Goal: Task Accomplishment & Management: Use online tool/utility

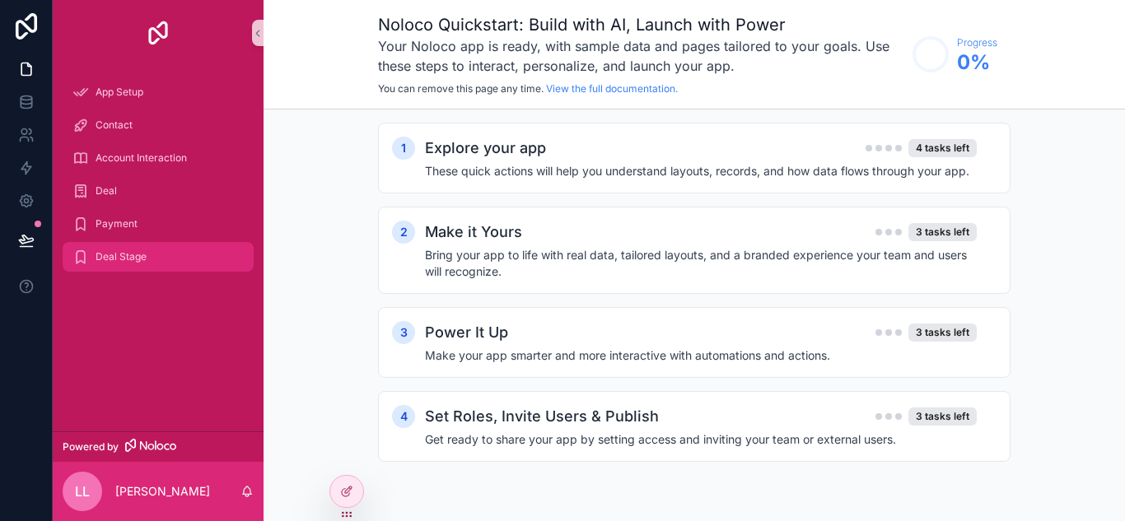
click at [135, 255] on span "Deal Stage" at bounding box center [121, 256] width 51 height 13
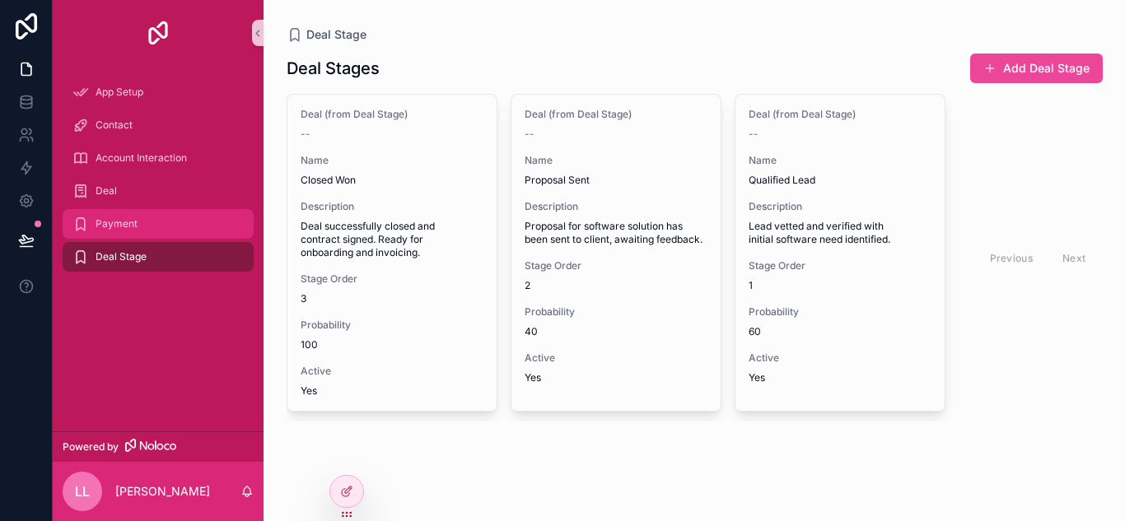
click at [161, 221] on div "Payment" at bounding box center [157, 224] width 171 height 26
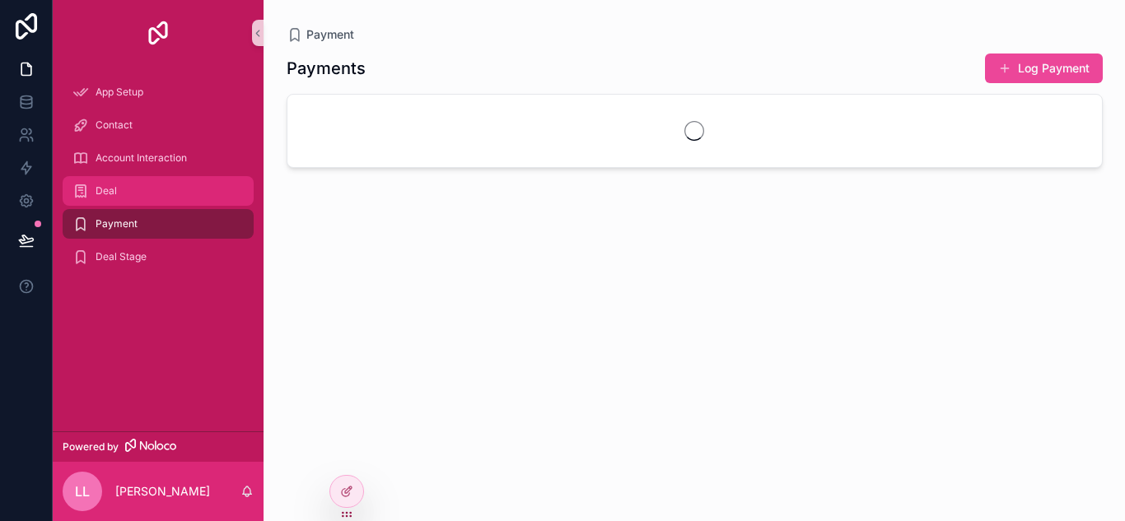
click at [177, 185] on div "Deal" at bounding box center [157, 191] width 171 height 26
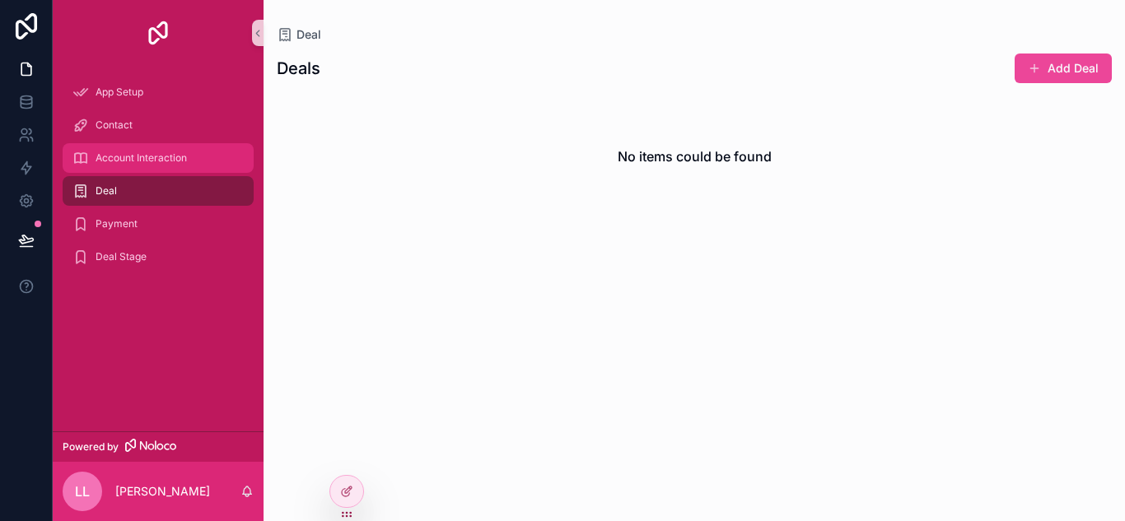
click at [185, 161] on span "Account Interaction" at bounding box center [141, 158] width 91 height 13
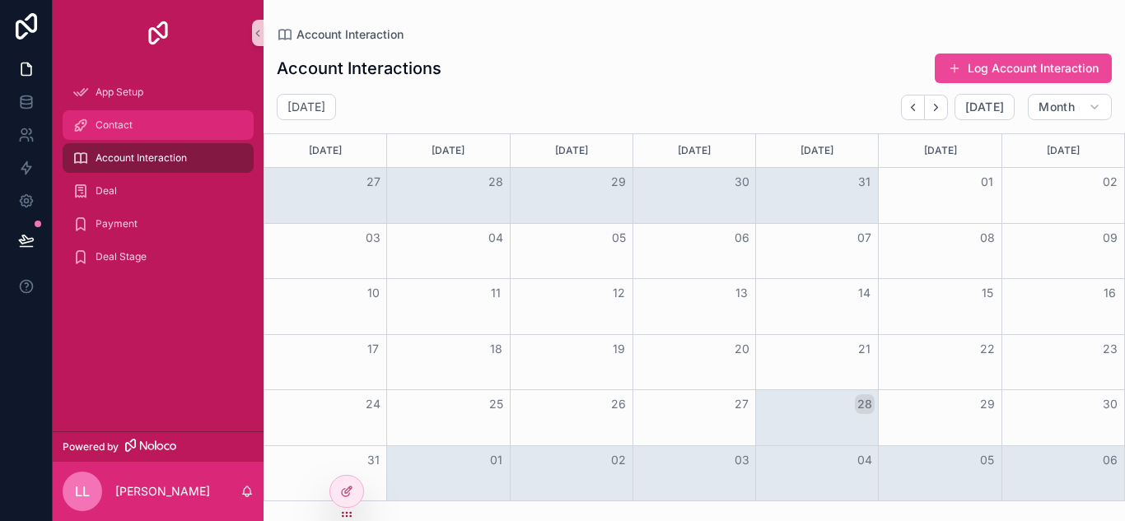
click at [187, 132] on div "Contact" at bounding box center [157, 125] width 171 height 26
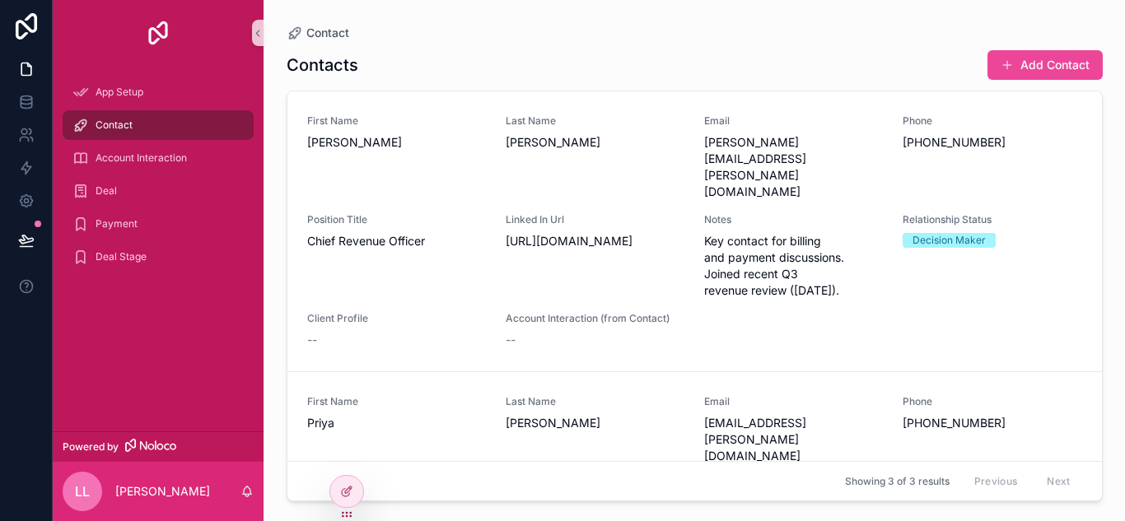
click at [193, 107] on div "App Setup" at bounding box center [158, 92] width 211 height 33
click at [186, 89] on div "App Setup" at bounding box center [157, 92] width 171 height 26
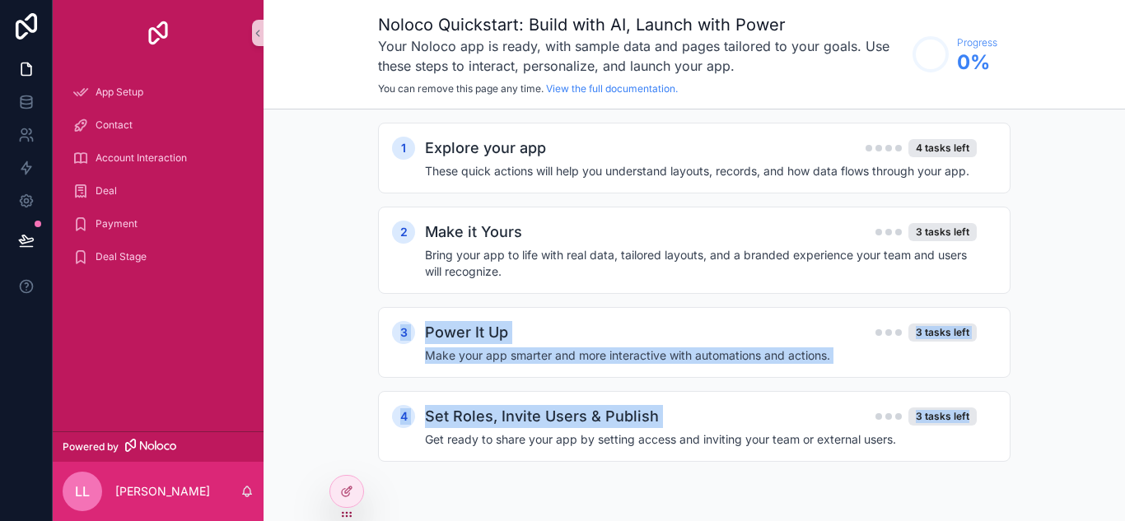
drag, startPoint x: 1124, startPoint y: 286, endPoint x: 1103, endPoint y: 404, distance: 120.5
click at [1103, 404] on div "1 Explore your app 4 tasks left These quick actions will help you understand la…" at bounding box center [695, 309] width 862 height 399
click at [1075, 323] on div "1 Explore your app 4 tasks left These quick actions will help you understand la…" at bounding box center [695, 309] width 862 height 399
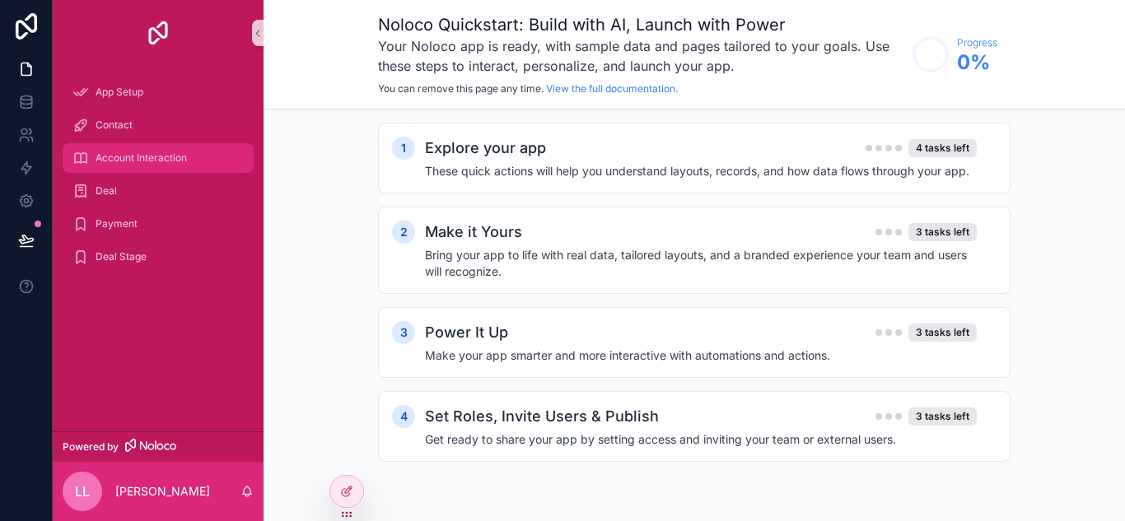
click at [91, 146] on div "Account Interaction" at bounding box center [157, 158] width 171 height 26
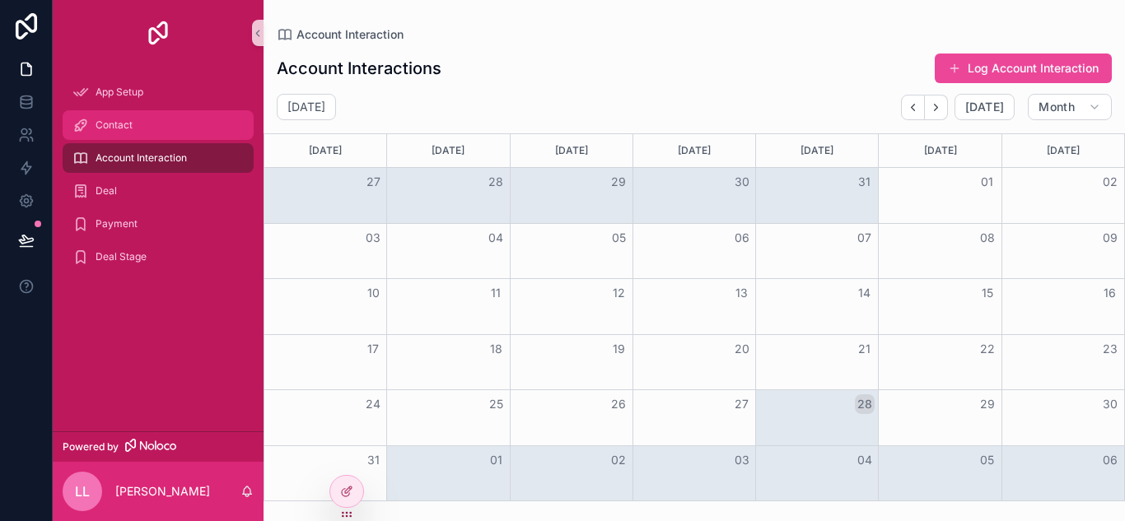
click at [109, 121] on span "Contact" at bounding box center [114, 125] width 37 height 13
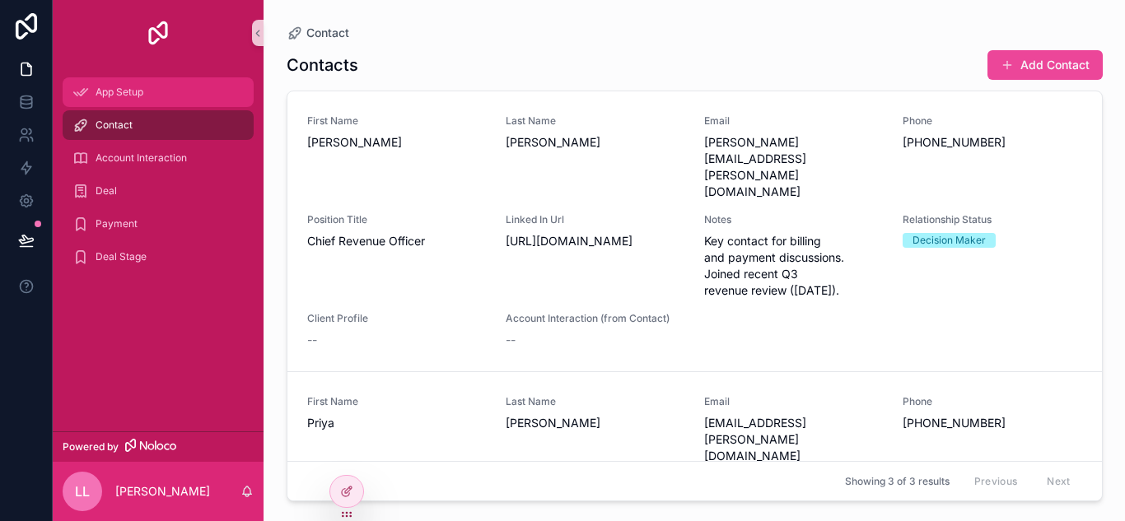
click at [138, 91] on span "App Setup" at bounding box center [120, 92] width 48 height 13
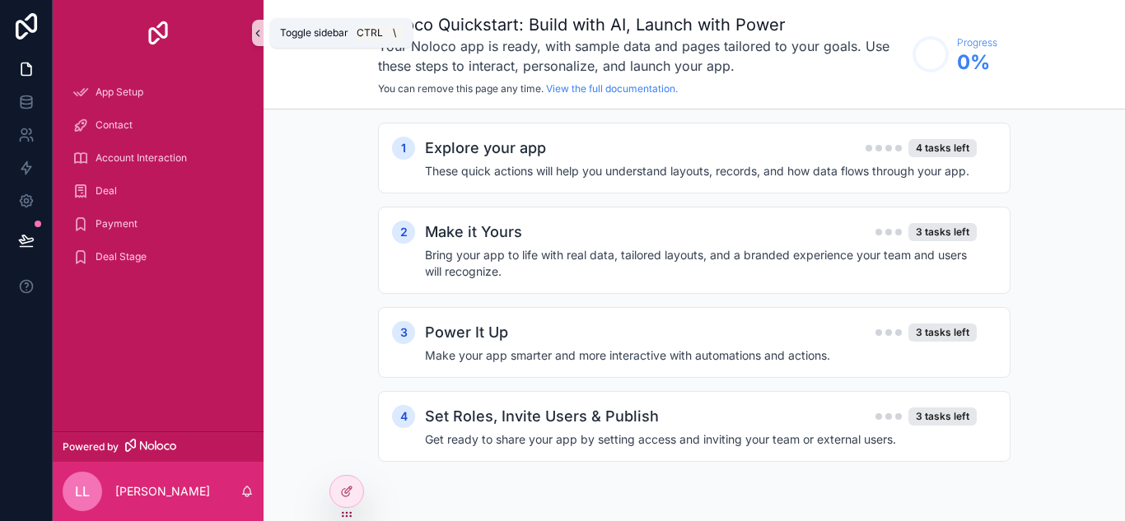
click at [259, 34] on icon "scrollable content" at bounding box center [258, 33] width 12 height 12
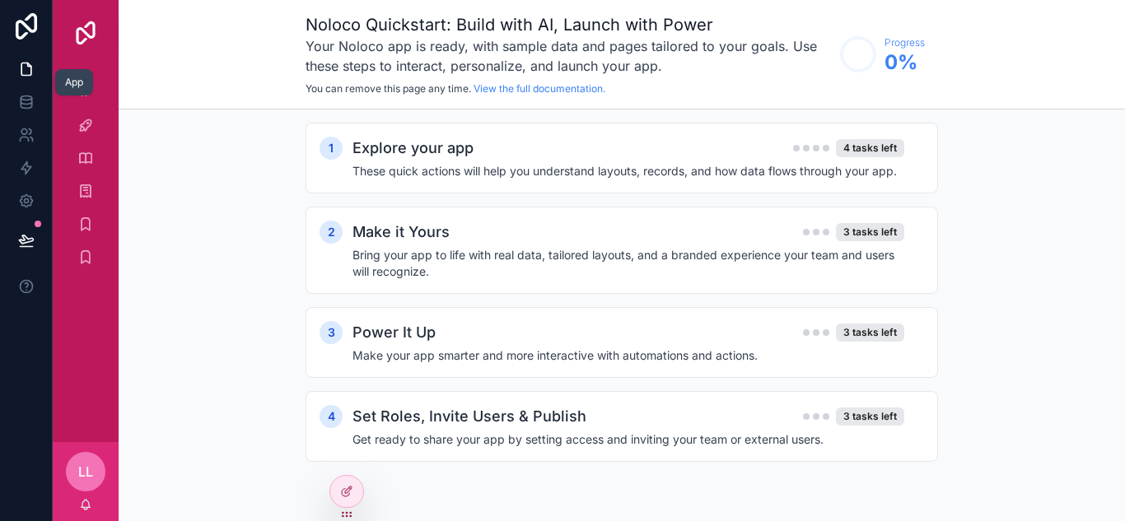
click at [19, 54] on link at bounding box center [26, 69] width 52 height 33
click at [23, 101] on icon at bounding box center [26, 98] width 11 height 4
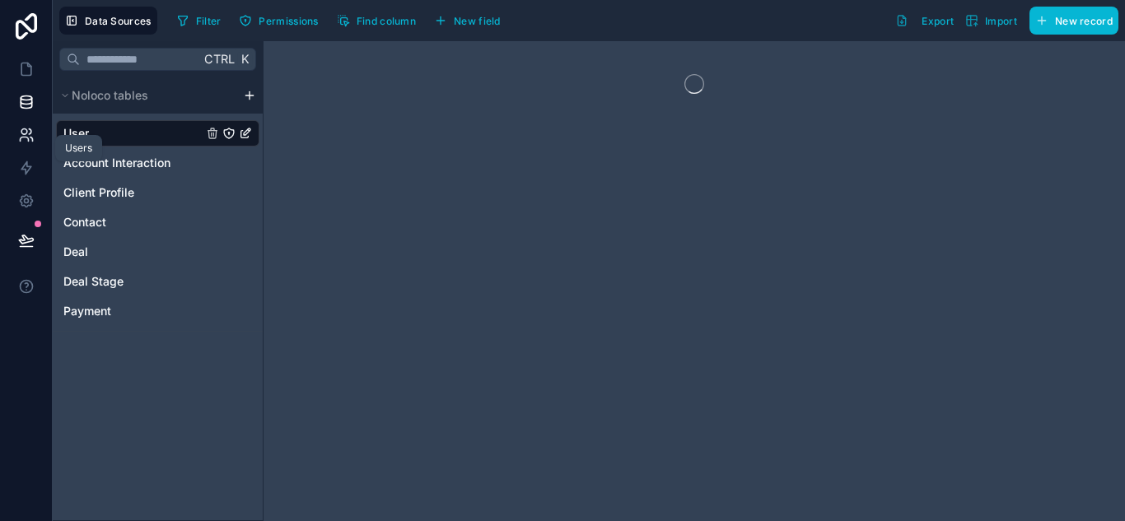
click at [28, 142] on icon at bounding box center [24, 140] width 8 height 4
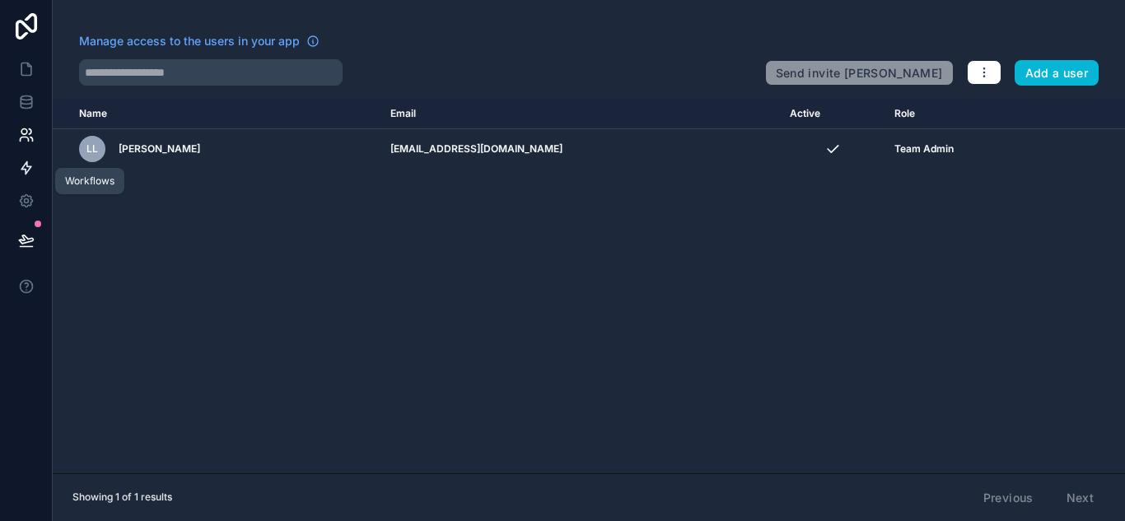
click at [26, 176] on link at bounding box center [26, 168] width 52 height 33
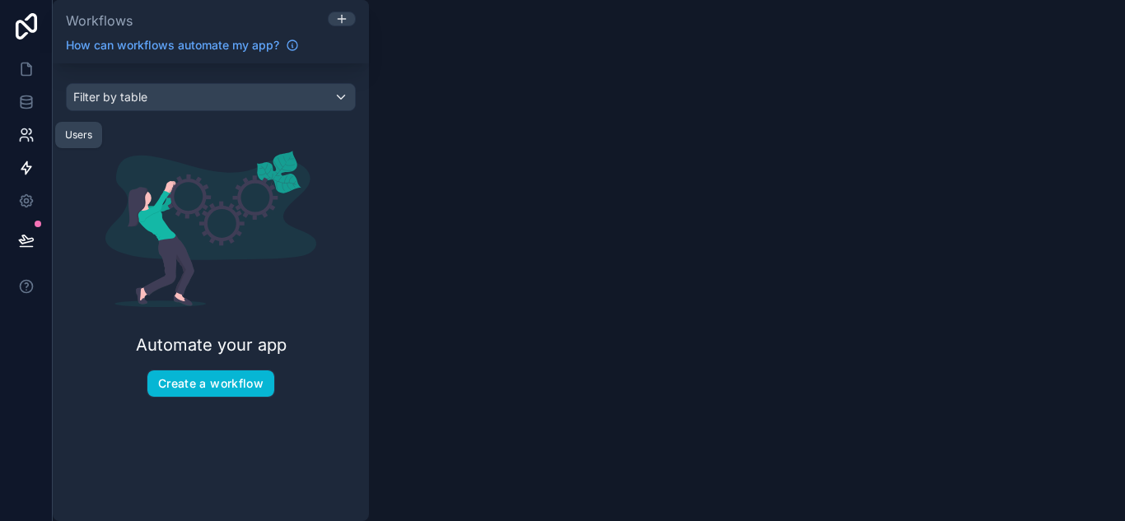
click at [26, 136] on icon at bounding box center [26, 135] width 16 height 16
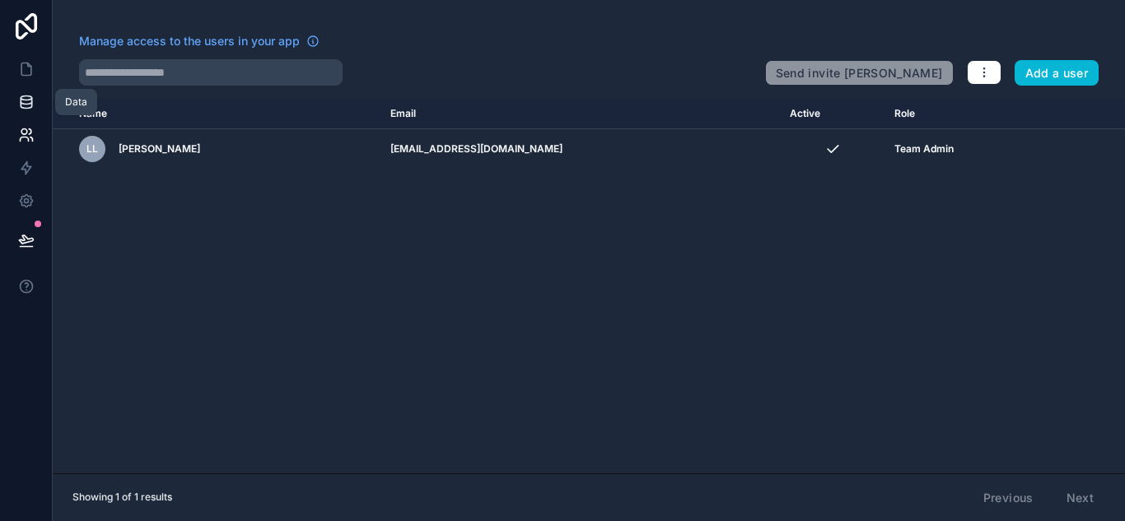
click at [26, 105] on icon at bounding box center [26, 101] width 11 height 7
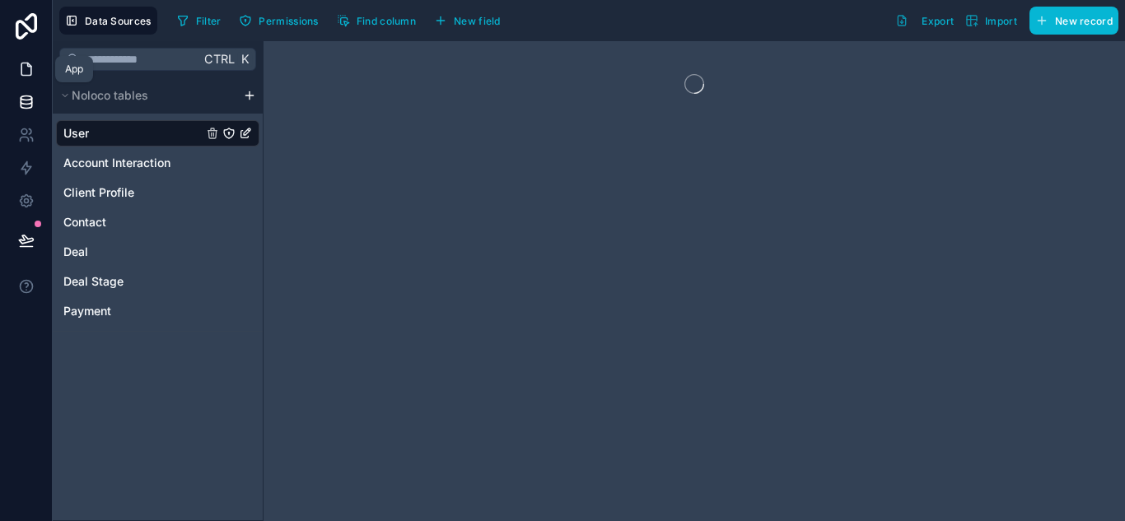
click at [30, 69] on icon at bounding box center [26, 69] width 10 height 12
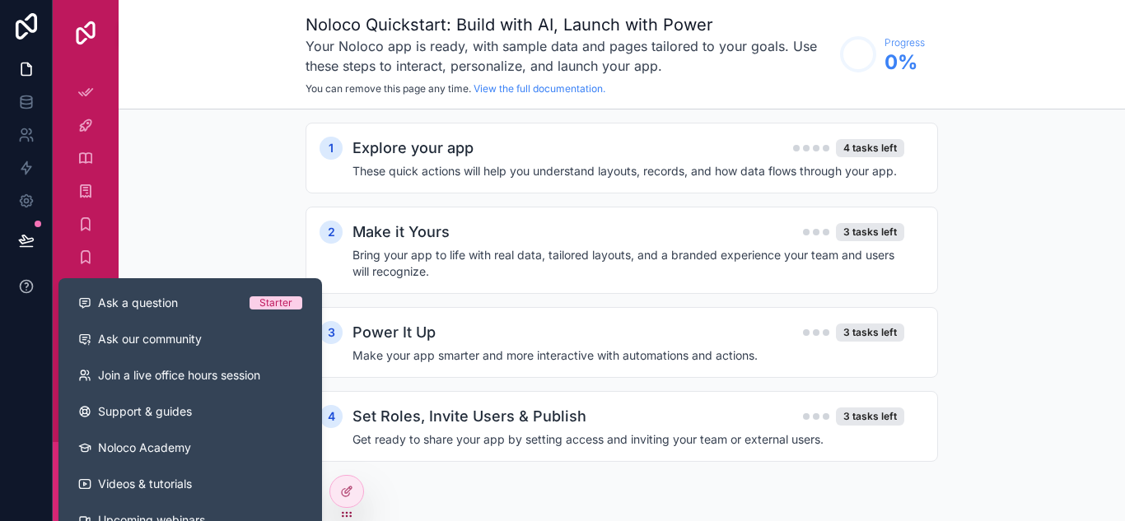
click at [33, 280] on icon at bounding box center [26, 286] width 16 height 16
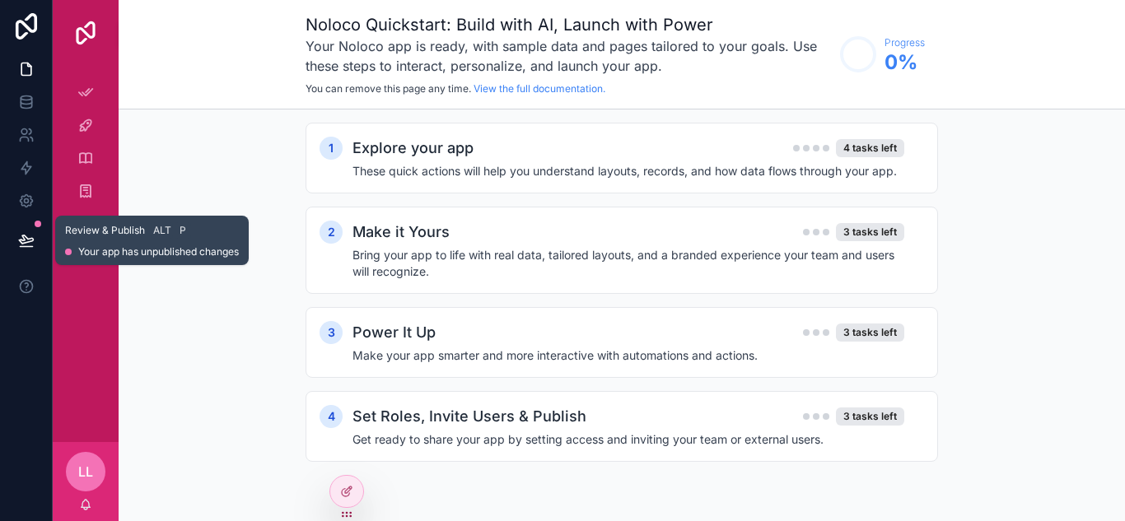
click at [26, 248] on icon at bounding box center [26, 240] width 16 height 16
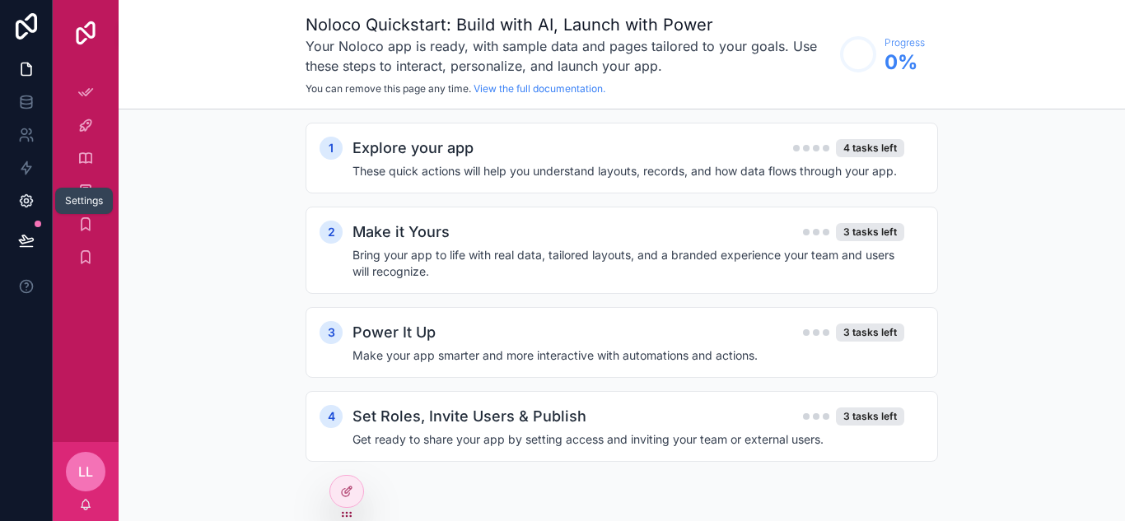
click at [25, 208] on icon at bounding box center [26, 201] width 16 height 16
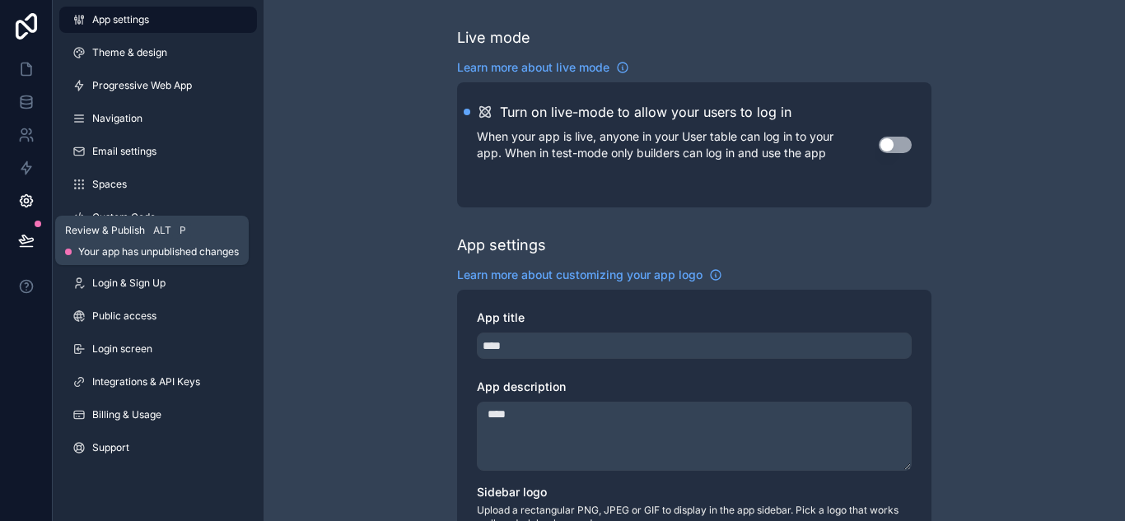
click at [26, 244] on icon at bounding box center [26, 240] width 16 height 16
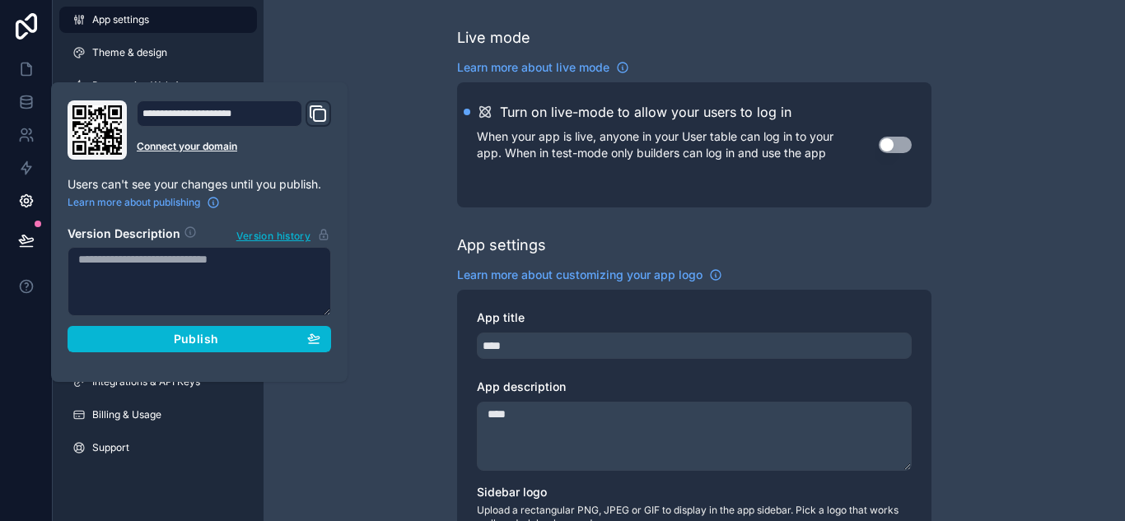
click at [314, 119] on icon "Domain and Custom Link" at bounding box center [320, 116] width 12 height 12
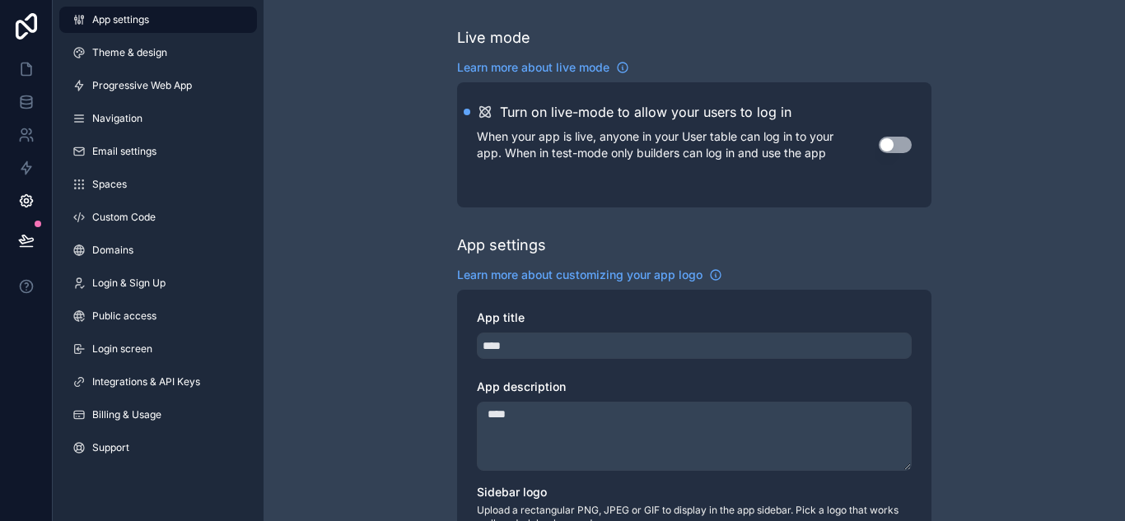
click at [892, 143] on button "Use setting" at bounding box center [895, 145] width 33 height 16
click at [164, 30] on link "App settings" at bounding box center [158, 20] width 198 height 26
click at [159, 21] on link "App settings" at bounding box center [158, 20] width 198 height 26
click at [155, 47] on span "Theme & design" at bounding box center [129, 52] width 75 height 13
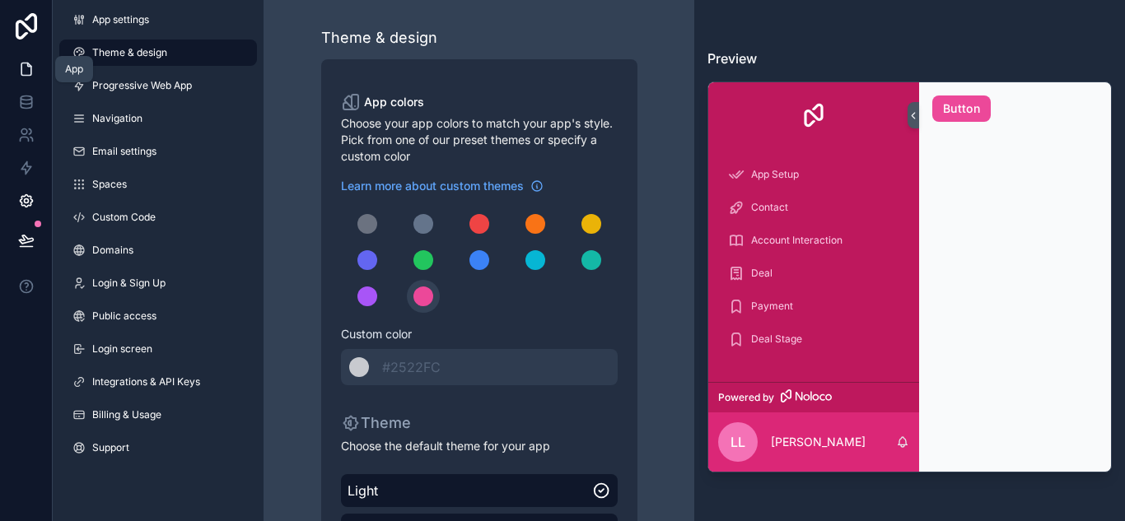
click at [18, 73] on icon at bounding box center [26, 69] width 16 height 16
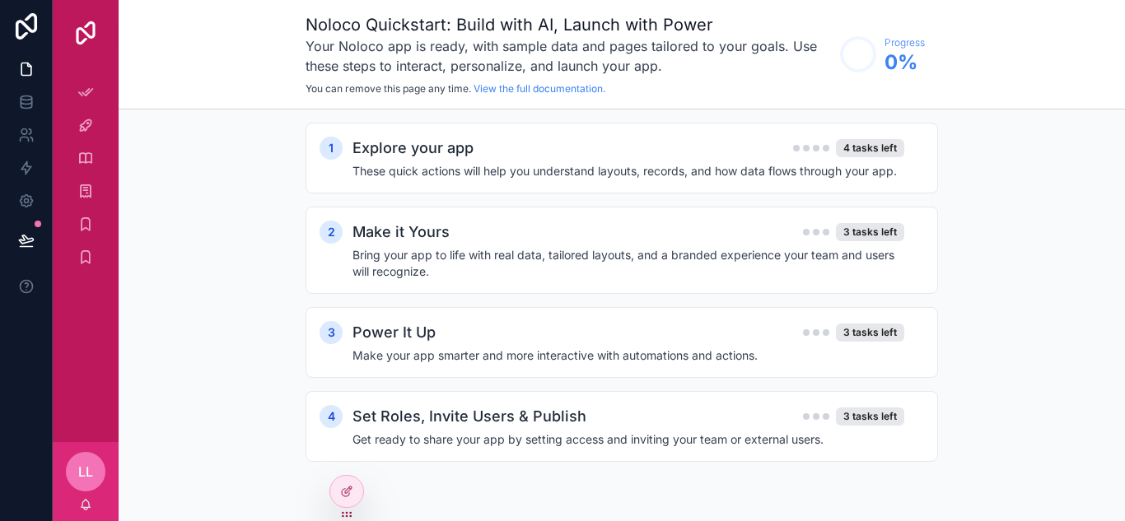
click at [1122, 264] on div "1 Explore your app 4 tasks left These quick actions will help you understand la…" at bounding box center [622, 309] width 1007 height 399
click at [81, 88] on icon "scrollable content" at bounding box center [85, 92] width 16 height 16
click at [85, 37] on img "scrollable content" at bounding box center [85, 33] width 26 height 26
click at [91, 107] on div "App Setup" at bounding box center [86, 92] width 66 height 33
click at [90, 120] on icon "scrollable content" at bounding box center [85, 125] width 16 height 16
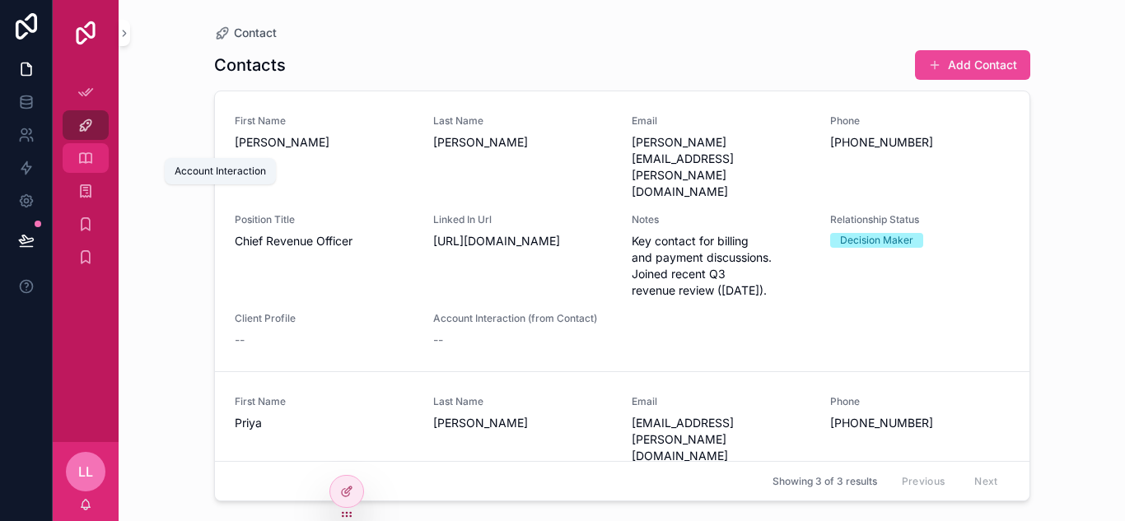
click at [91, 147] on div "Account Interaction" at bounding box center [85, 158] width 26 height 26
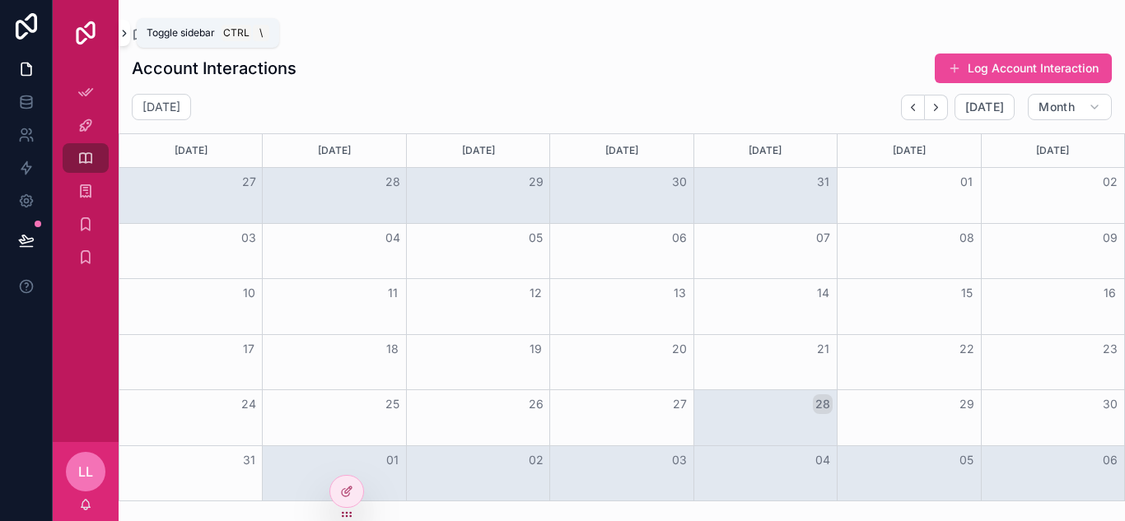
click at [125, 35] on icon "scrollable content" at bounding box center [125, 33] width 12 height 12
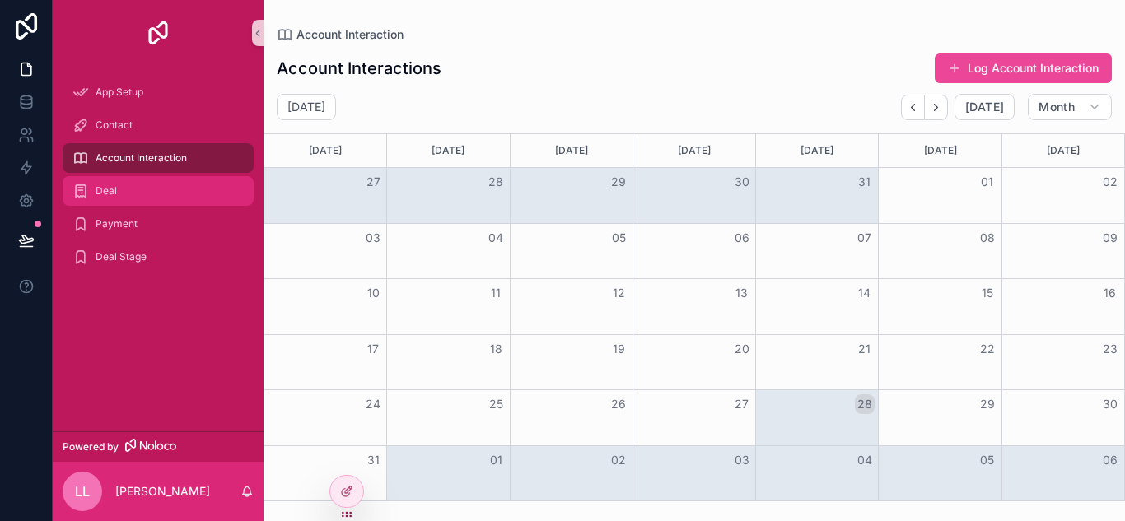
click at [92, 189] on div "Deal" at bounding box center [157, 191] width 171 height 26
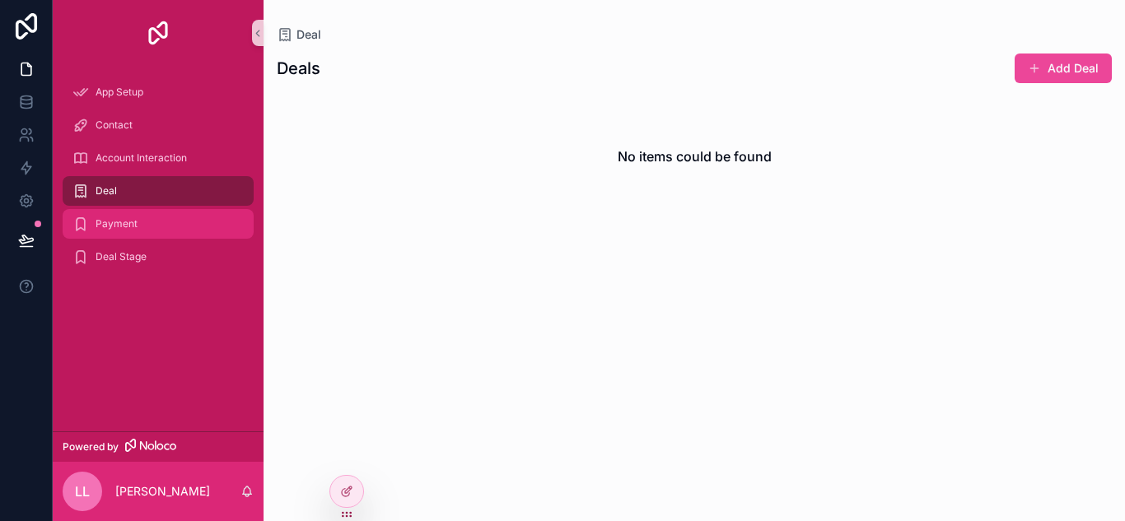
click at [97, 220] on span "Payment" at bounding box center [117, 223] width 42 height 13
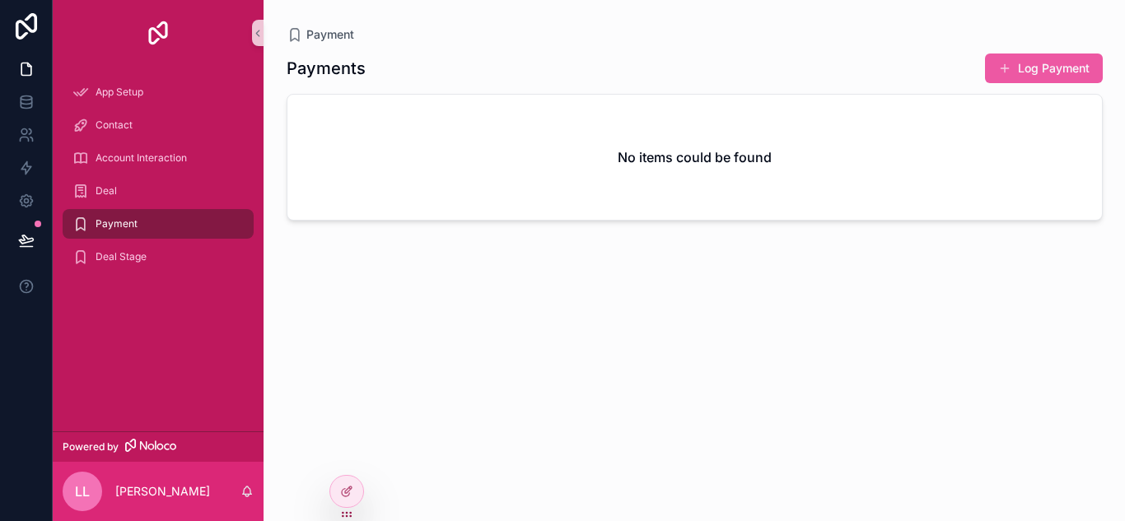
click at [1045, 57] on button "Log Payment" at bounding box center [1044, 69] width 118 height 30
